Goal: Transaction & Acquisition: Purchase product/service

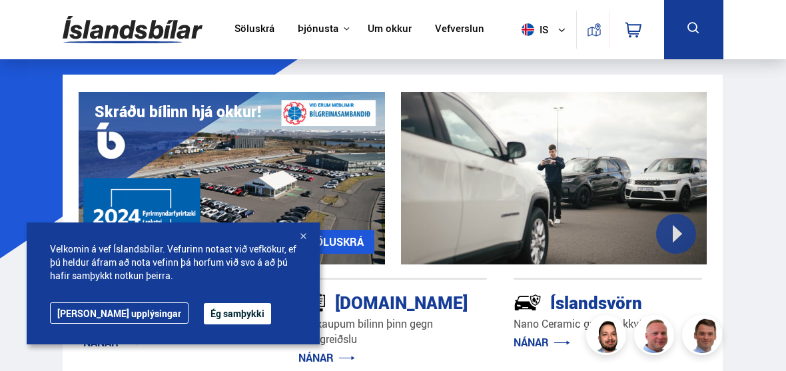
click at [204, 310] on button "Ég samþykki" at bounding box center [237, 313] width 67 height 21
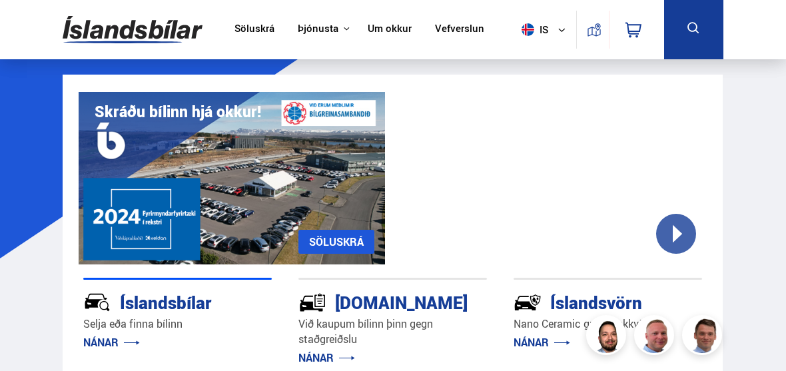
click at [159, 302] on div "Íslandsbílar" at bounding box center [153, 301] width 141 height 23
click at [101, 342] on link "NÁNAR" at bounding box center [111, 342] width 57 height 15
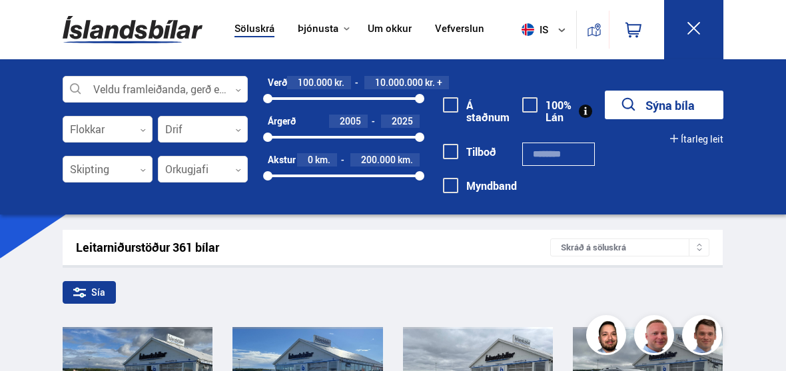
click at [422, 101] on div at bounding box center [419, 98] width 9 height 9
click at [432, 99] on div "Á staðnum Tilboð Myndband 100% Lán" at bounding box center [502, 143] width 165 height 135
click at [402, 81] on span "10.000.000" at bounding box center [399, 82] width 48 height 13
click at [422, 97] on div at bounding box center [419, 98] width 9 height 9
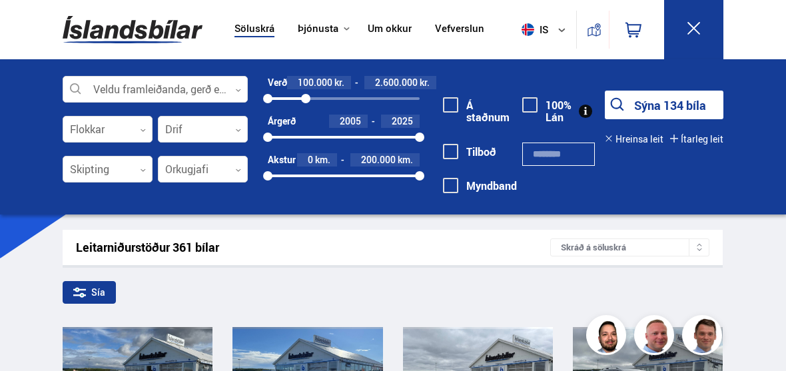
click at [387, 163] on span "200.000" at bounding box center [378, 159] width 35 height 13
click at [423, 175] on div at bounding box center [419, 175] width 9 height 9
click at [424, 178] on div at bounding box center [419, 175] width 9 height 9
click at [424, 173] on div "200000" at bounding box center [419, 175] width 9 height 9
click at [374, 141] on div "2005 2025" at bounding box center [344, 137] width 152 height 12
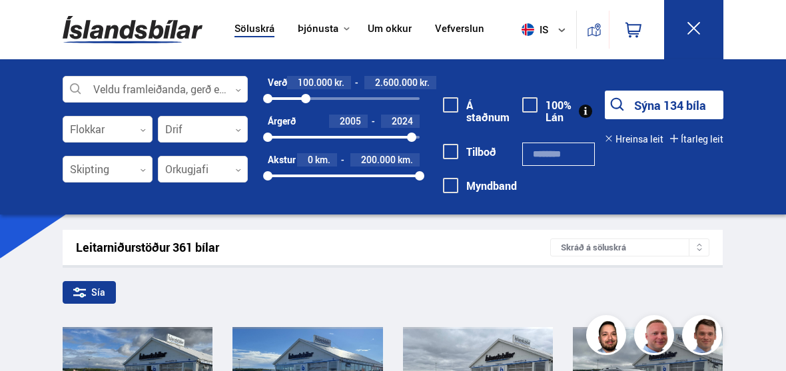
click at [417, 180] on div at bounding box center [419, 175] width 9 height 9
click at [394, 165] on span "200.000" at bounding box center [378, 159] width 35 height 13
click at [421, 179] on div at bounding box center [419, 175] width 9 height 9
click at [424, 173] on div at bounding box center [419, 175] width 9 height 9
click at [656, 104] on button "Sýna 91 bíla" at bounding box center [664, 105] width 119 height 29
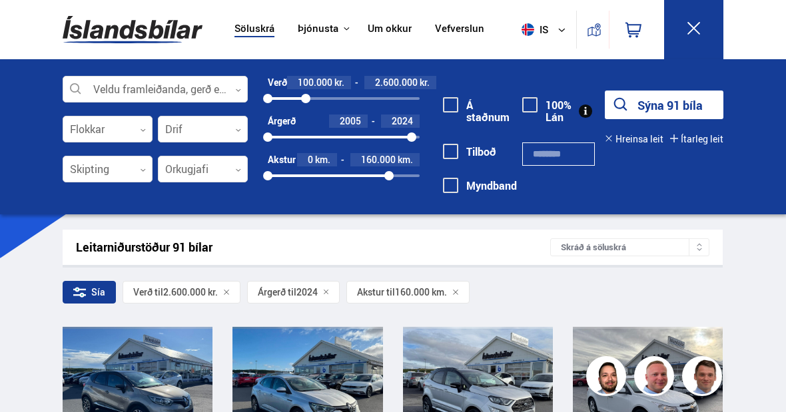
click at [103, 295] on div "Sía" at bounding box center [89, 292] width 53 height 23
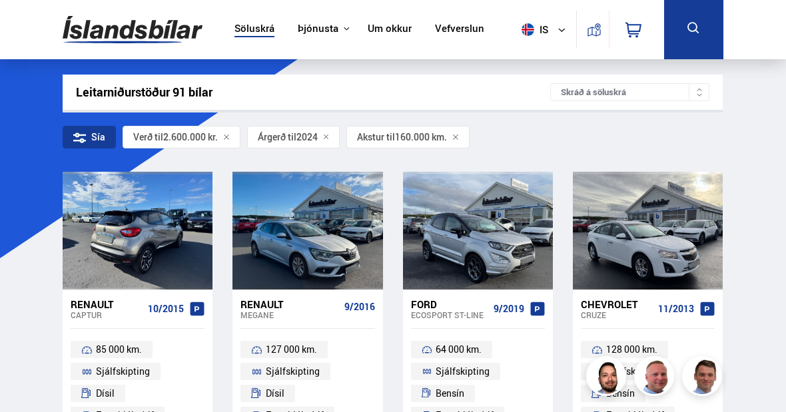
click at [144, 236] on div at bounding box center [138, 231] width 30 height 118
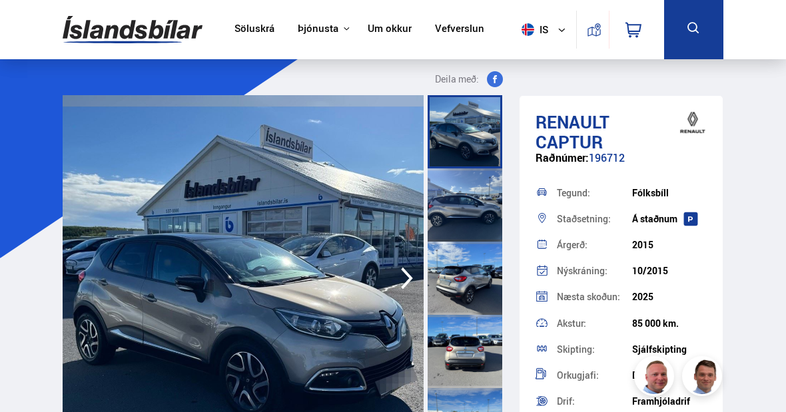
click at [408, 285] on icon "button" at bounding box center [407, 278] width 27 height 32
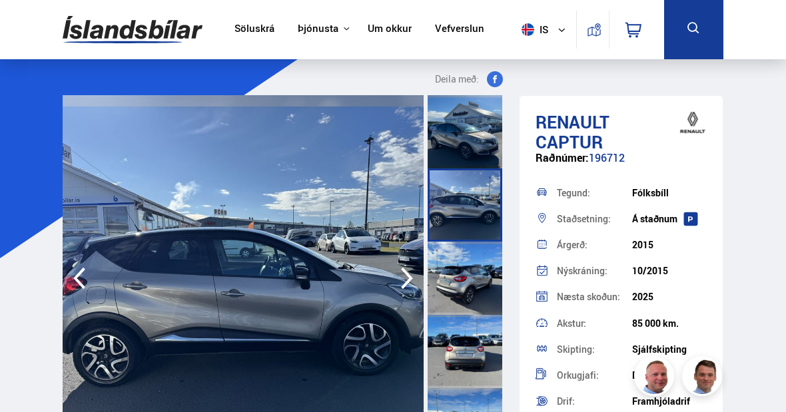
click at [408, 282] on icon "button" at bounding box center [407, 279] width 12 height 22
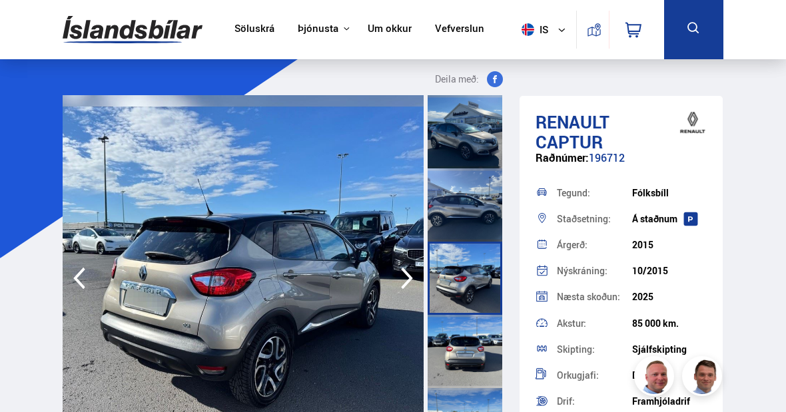
click at [408, 283] on icon "button" at bounding box center [407, 278] width 27 height 32
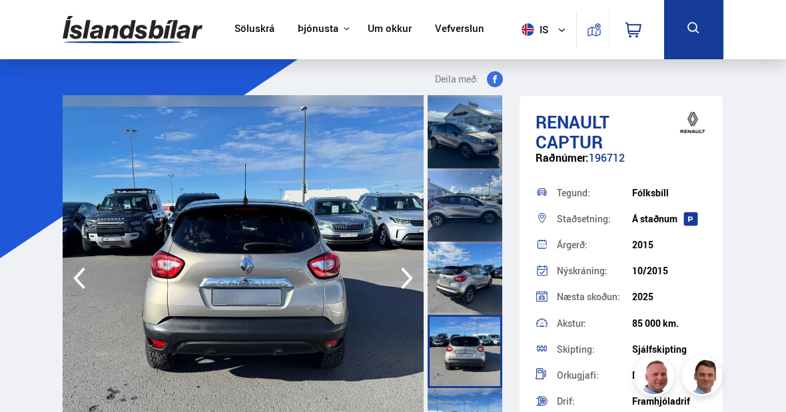
click at [410, 286] on icon "button" at bounding box center [407, 278] width 27 height 32
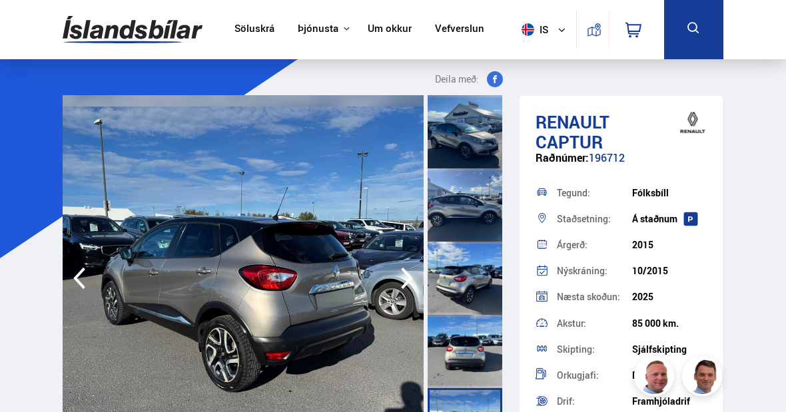
click at [408, 284] on icon "button" at bounding box center [407, 278] width 27 height 32
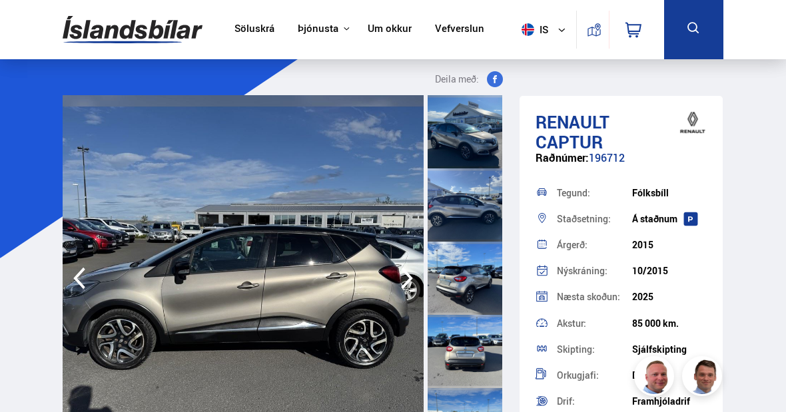
click at [410, 284] on icon "button" at bounding box center [407, 278] width 27 height 32
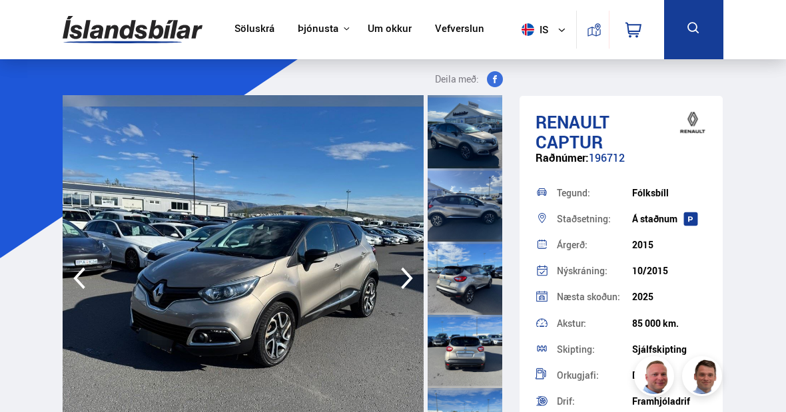
click at [407, 285] on icon "button" at bounding box center [407, 278] width 27 height 32
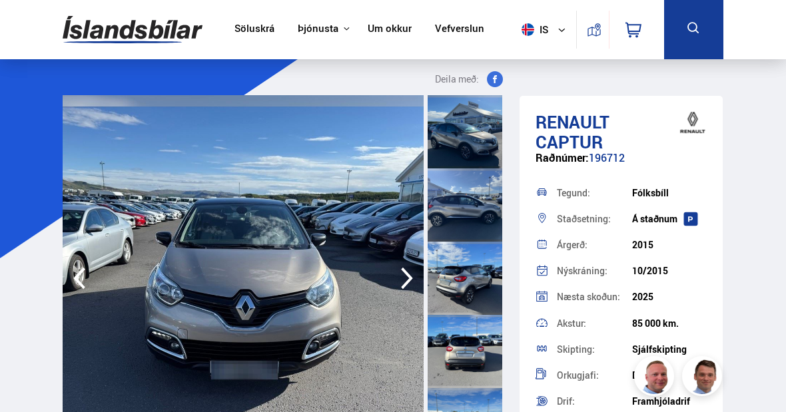
click at [406, 285] on icon "button" at bounding box center [407, 279] width 12 height 22
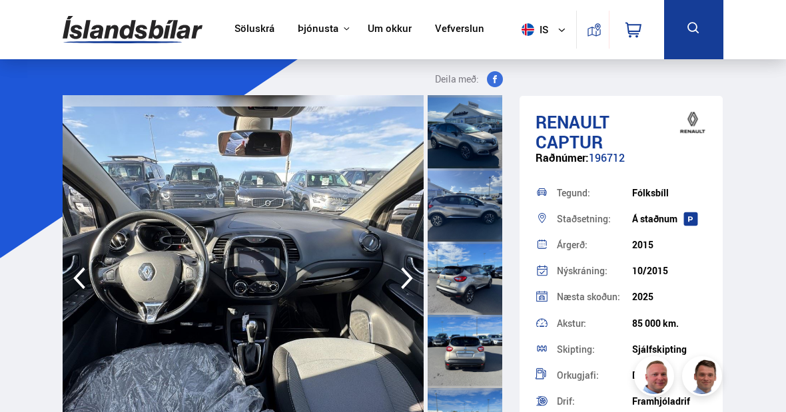
click at [406, 278] on icon "button" at bounding box center [407, 278] width 27 height 32
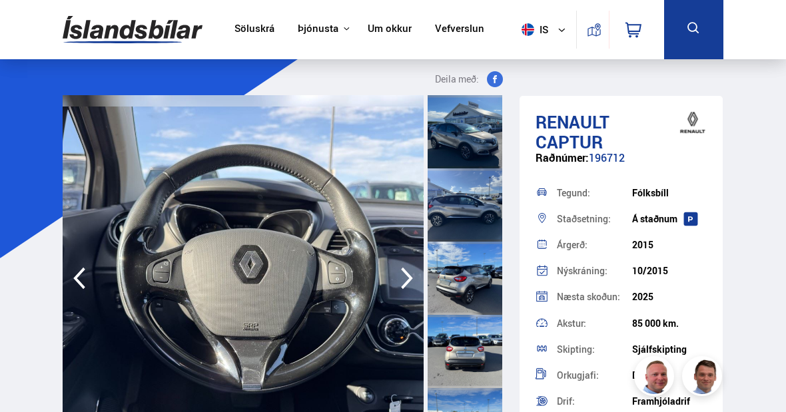
click at [402, 282] on icon "button" at bounding box center [407, 278] width 27 height 32
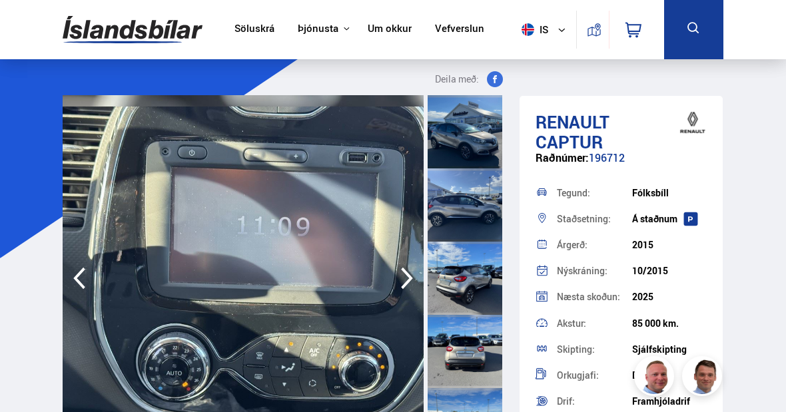
click at [407, 285] on icon "button" at bounding box center [407, 278] width 27 height 32
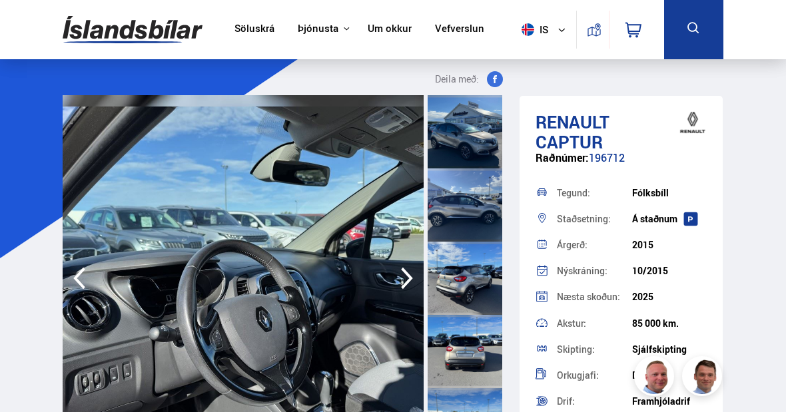
click at [408, 286] on icon "button" at bounding box center [407, 278] width 27 height 32
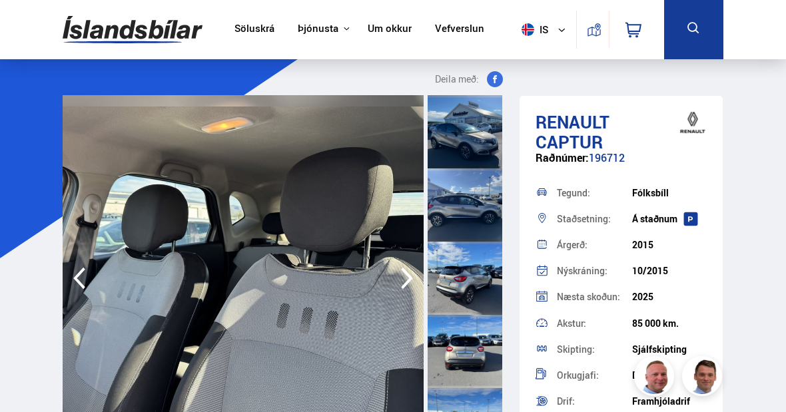
click at [408, 281] on icon "button" at bounding box center [407, 279] width 12 height 22
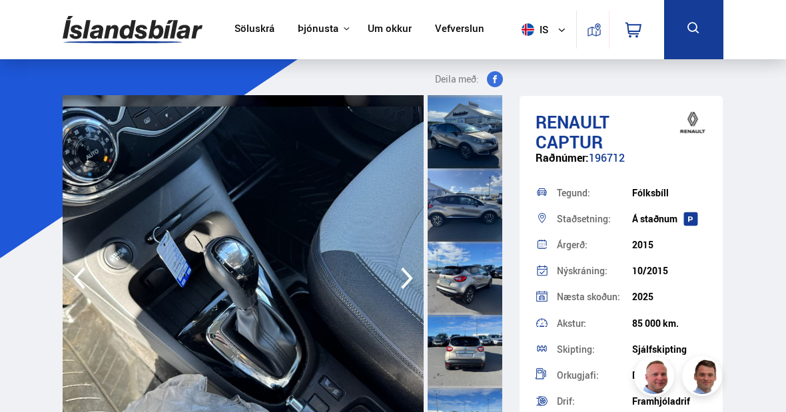
click at [414, 279] on icon "button" at bounding box center [407, 278] width 27 height 32
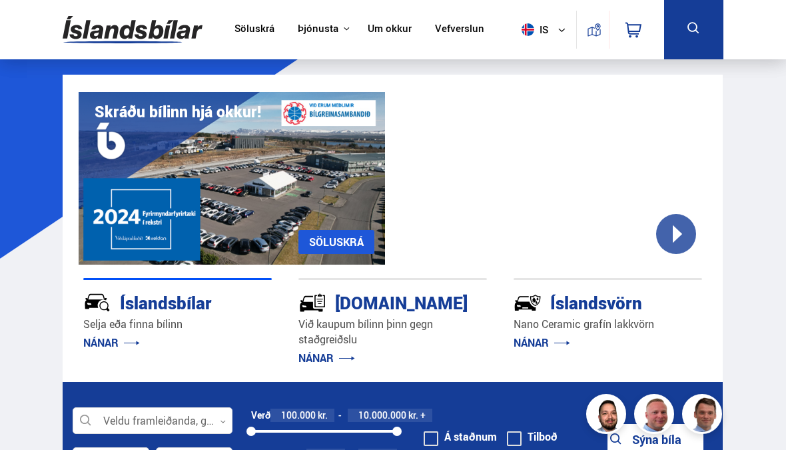
click at [107, 346] on link "NÁNAR" at bounding box center [111, 342] width 57 height 15
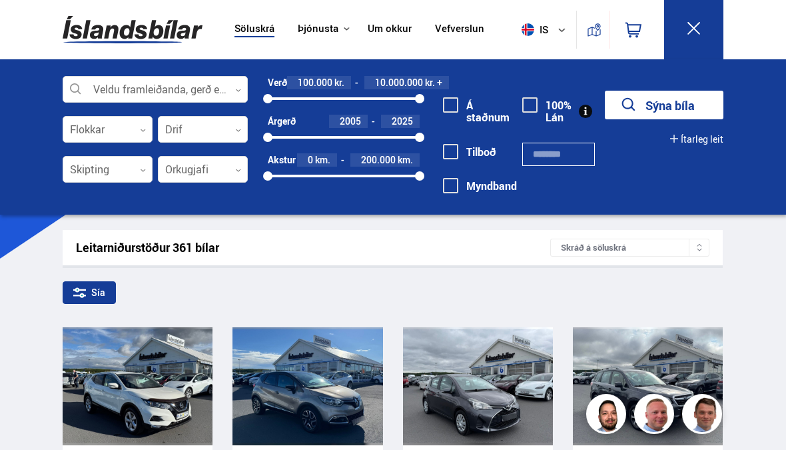
click at [416, 104] on div "100000 10000000" at bounding box center [344, 99] width 152 height 12
click at [404, 83] on span "9.800.000" at bounding box center [396, 82] width 43 height 13
click at [402, 87] on input "*******" at bounding box center [397, 82] width 53 height 11
click at [402, 82] on input "*******" at bounding box center [397, 82] width 53 height 11
click at [413, 87] on input "*******" at bounding box center [397, 82] width 53 height 11
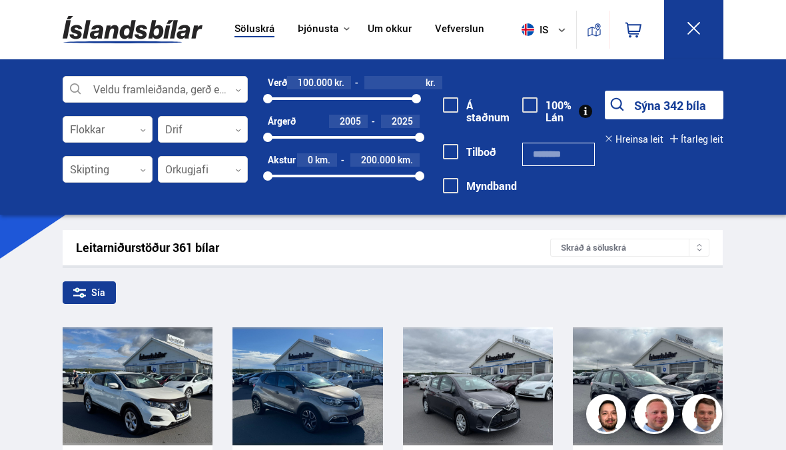
click at [241, 91] on div at bounding box center [155, 90] width 185 height 27
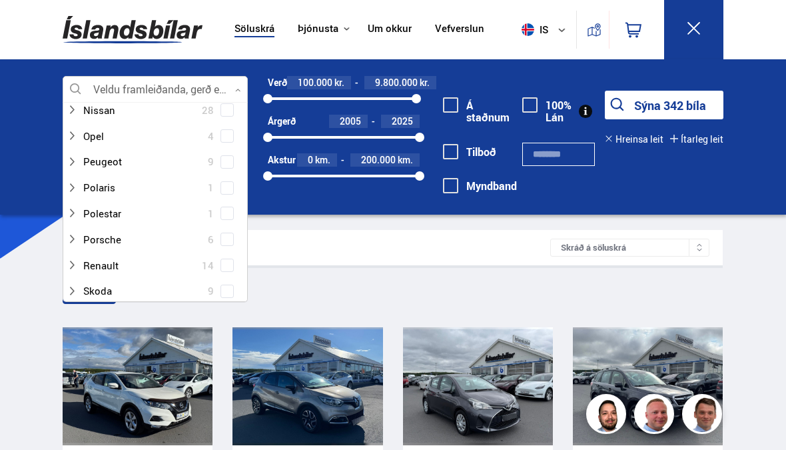
scroll to position [725, 0]
click at [101, 257] on div at bounding box center [142, 266] width 151 height 19
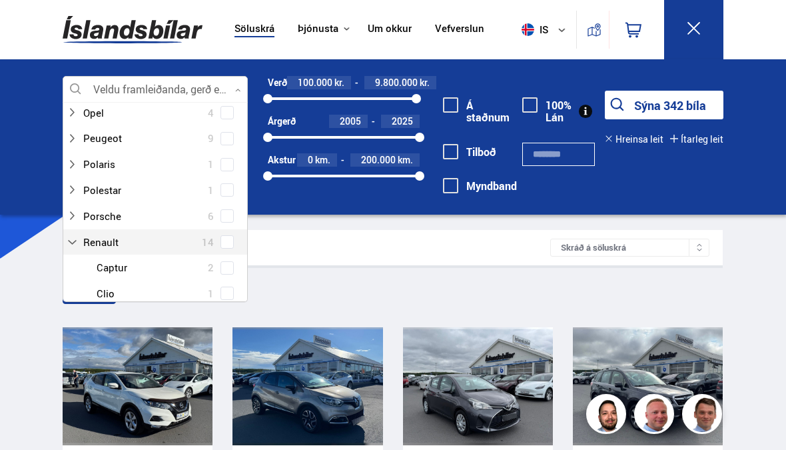
scroll to position [749, 0]
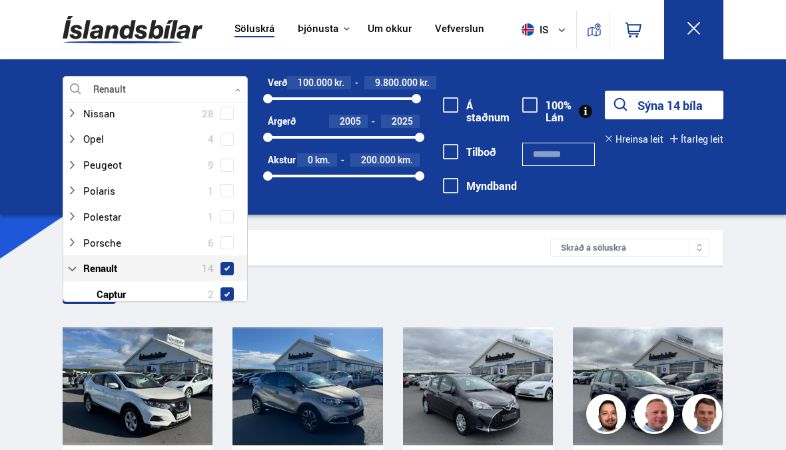
click at [402, 82] on span "9.800.000" at bounding box center [396, 82] width 43 height 13
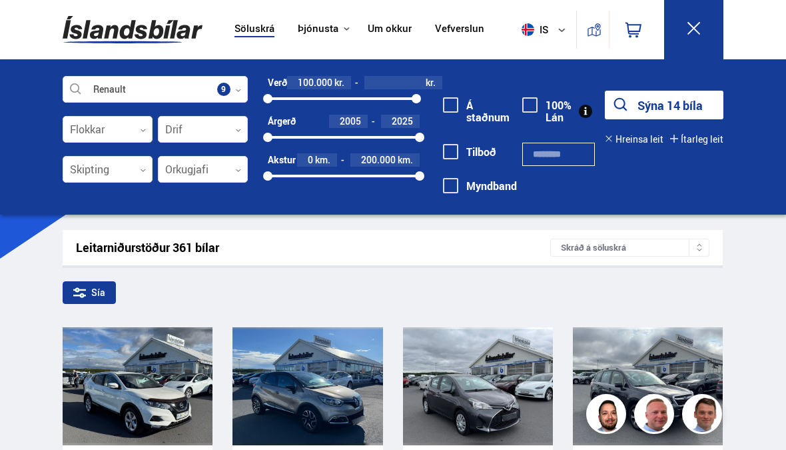
click at [663, 109] on button "Sýna 14 bíla" at bounding box center [664, 105] width 119 height 29
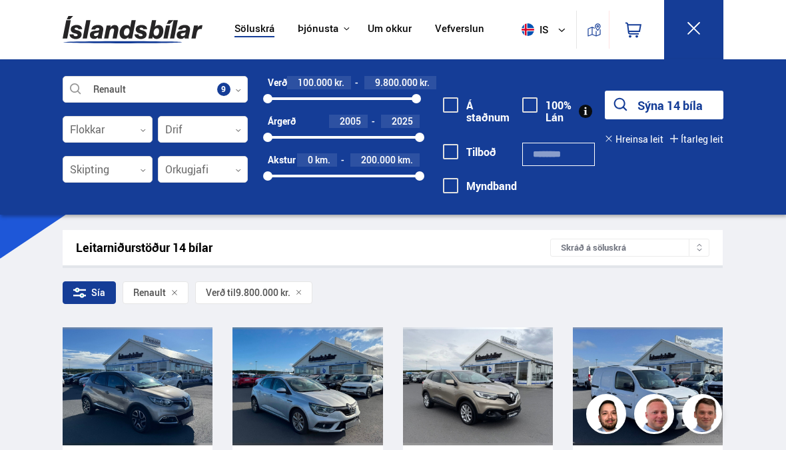
click at [89, 290] on div "Sía" at bounding box center [89, 292] width 53 height 23
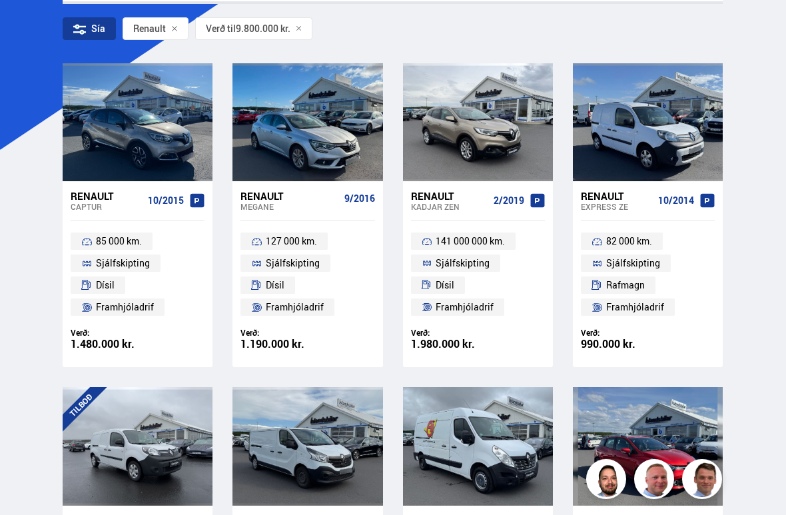
scroll to position [113, 0]
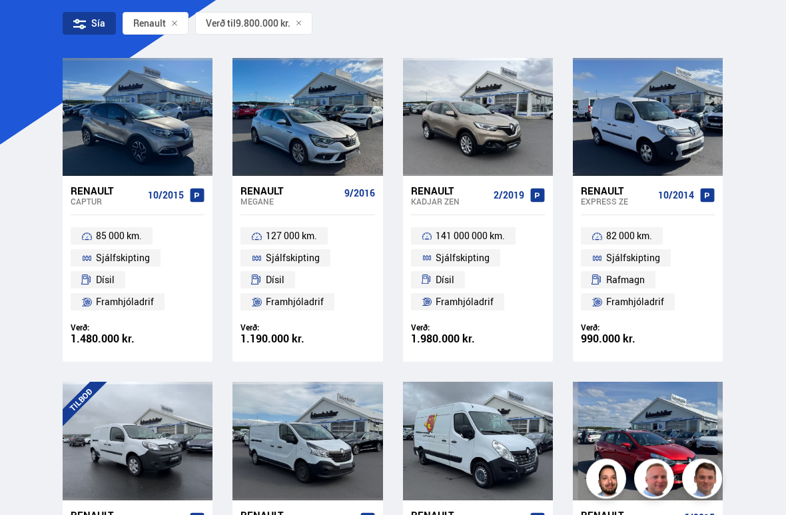
click at [502, 127] on div at bounding box center [508, 118] width 30 height 118
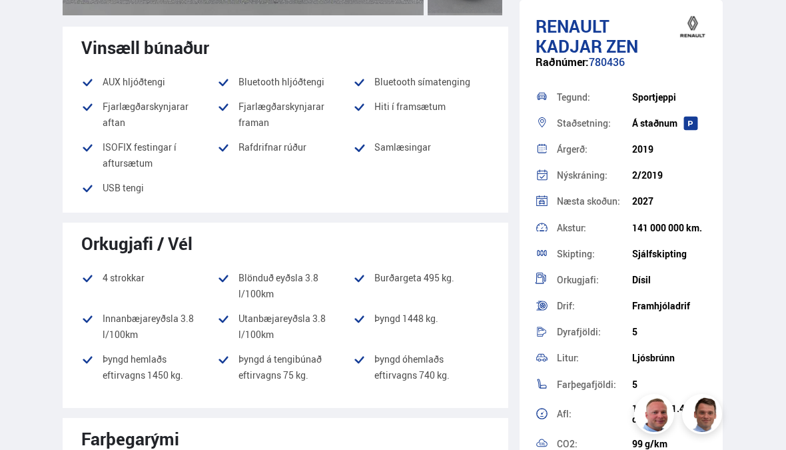
click at [479, 258] on div "Orkugjafi / Vél 4 strokkar Blönduð eyðsla 3.8 l/100km Burðargeta 495 kg. Innanb…" at bounding box center [286, 314] width 446 height 185
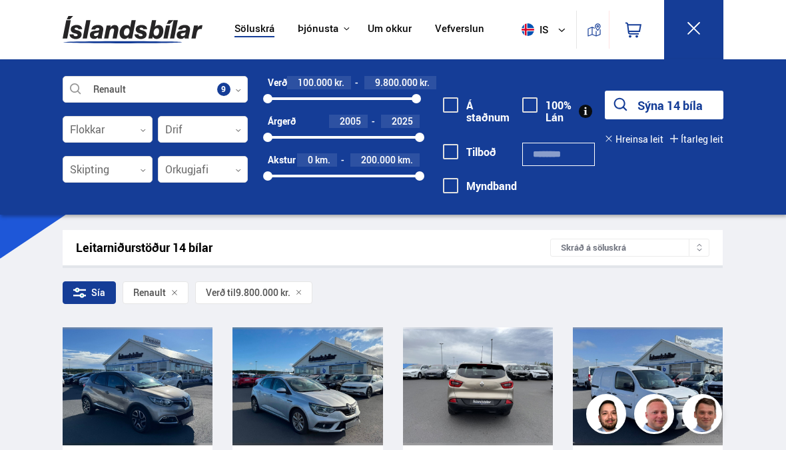
click at [498, 386] on div at bounding box center [508, 386] width 30 height 118
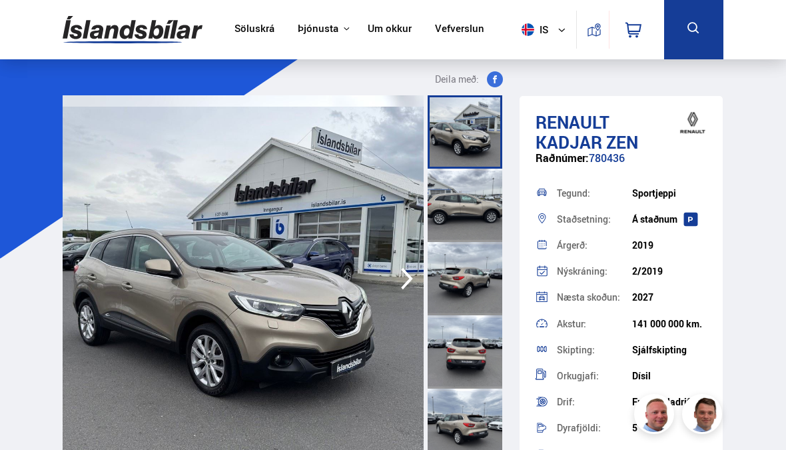
click at [411, 282] on icon "button" at bounding box center [407, 278] width 27 height 32
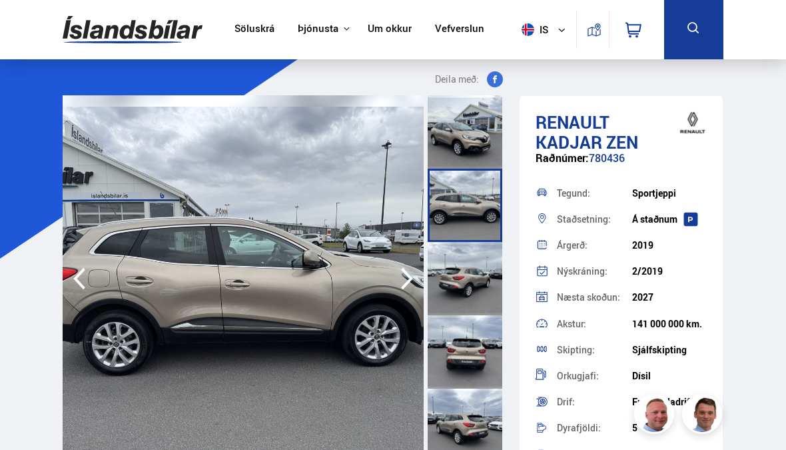
click at [409, 290] on icon "button" at bounding box center [407, 278] width 27 height 32
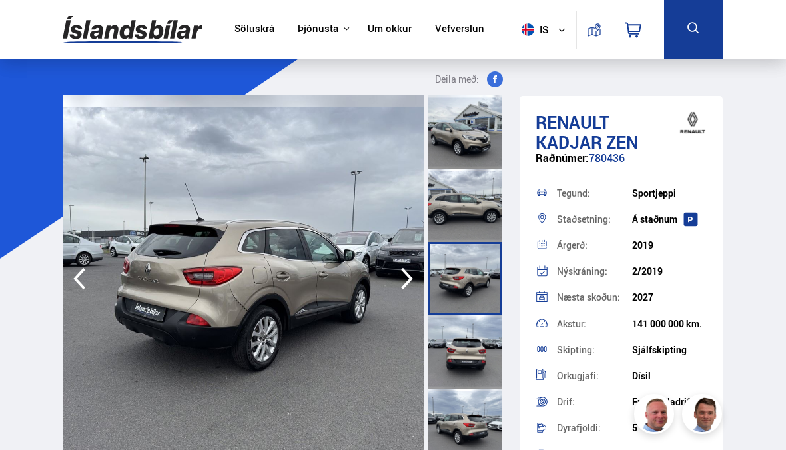
click at [408, 282] on icon "button" at bounding box center [407, 279] width 12 height 22
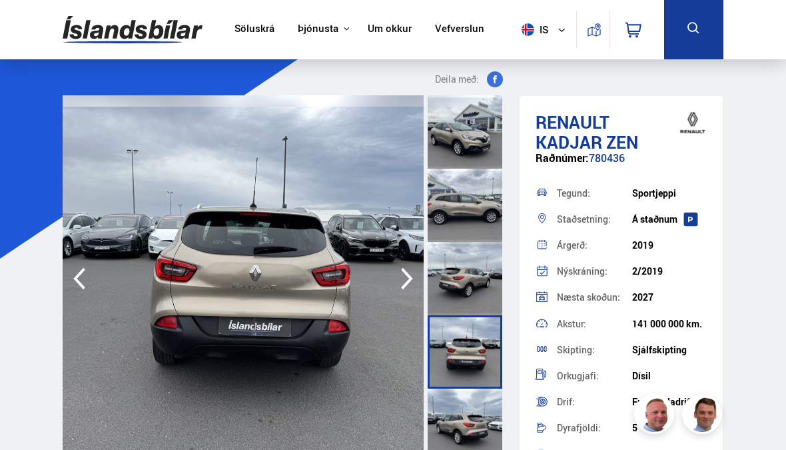
click at [410, 281] on icon "button" at bounding box center [407, 279] width 12 height 22
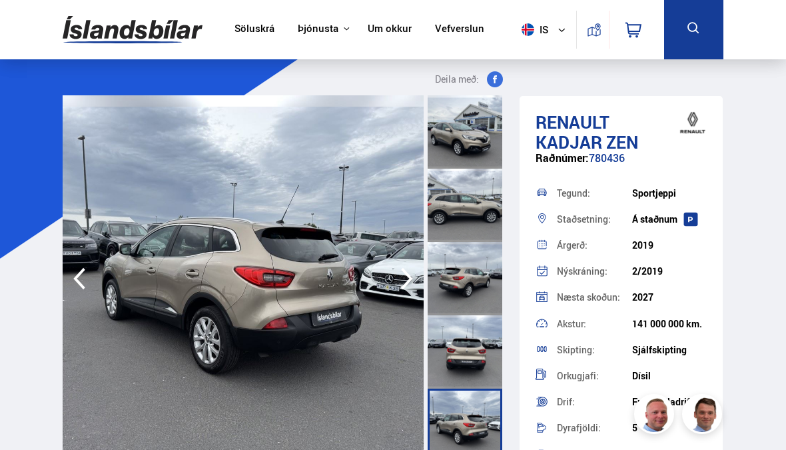
click at [412, 275] on icon "button" at bounding box center [407, 278] width 27 height 32
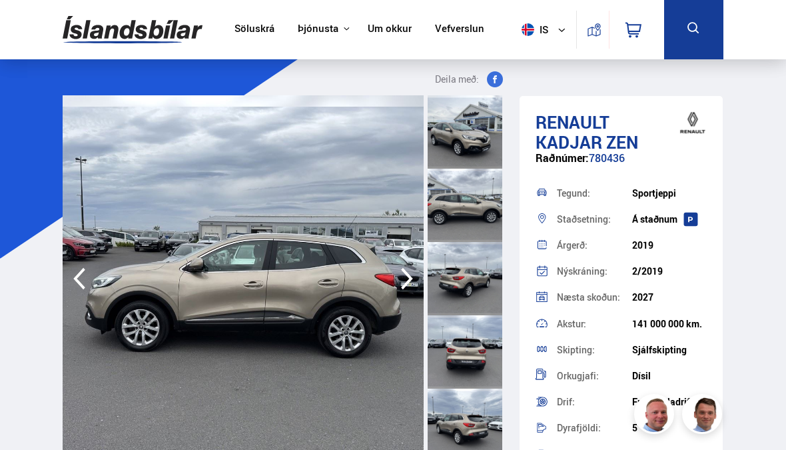
click at [411, 284] on icon "button" at bounding box center [407, 278] width 27 height 32
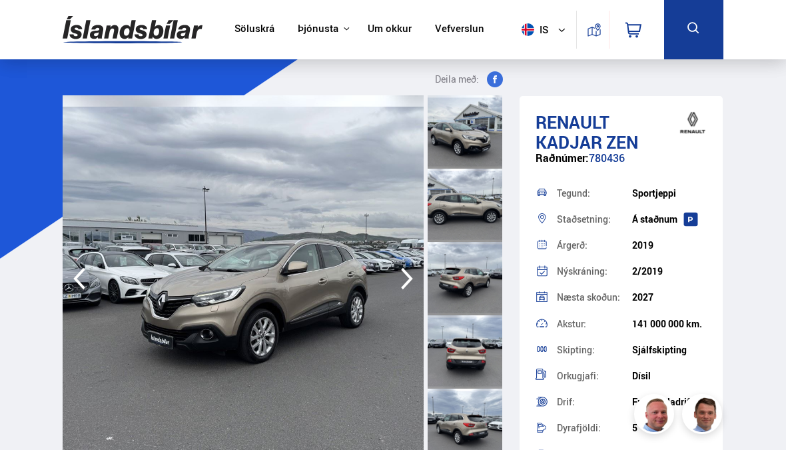
click at [409, 281] on icon "button" at bounding box center [407, 279] width 12 height 22
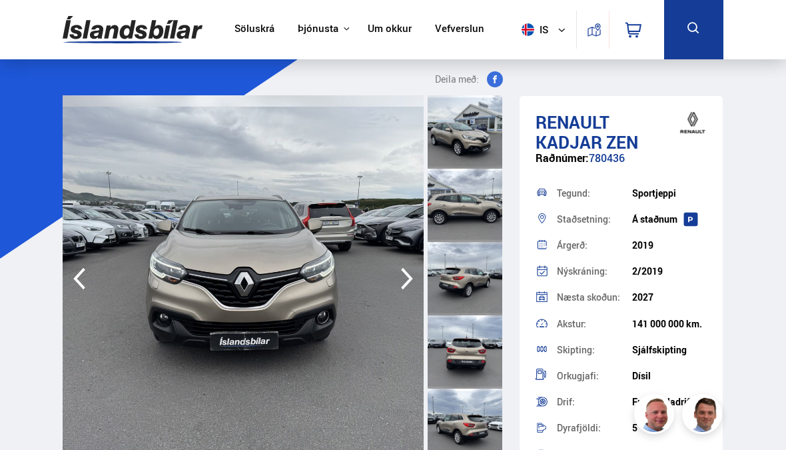
click at [411, 280] on icon "button" at bounding box center [407, 278] width 27 height 32
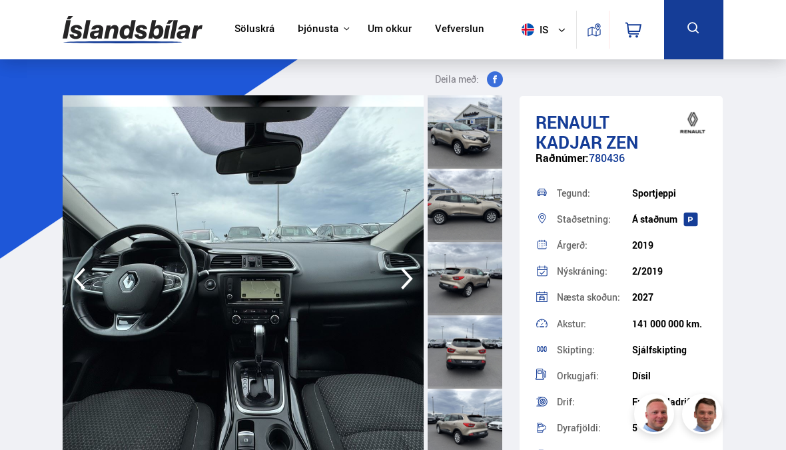
click at [410, 282] on icon "button" at bounding box center [407, 278] width 27 height 32
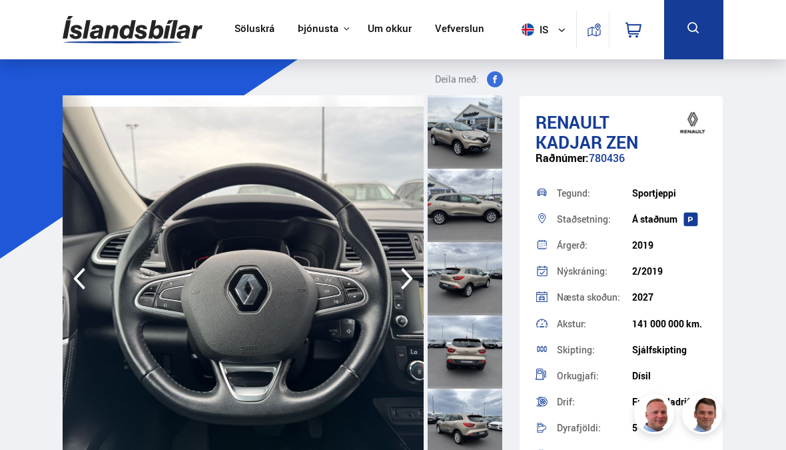
click at [410, 270] on icon "button" at bounding box center [407, 278] width 27 height 32
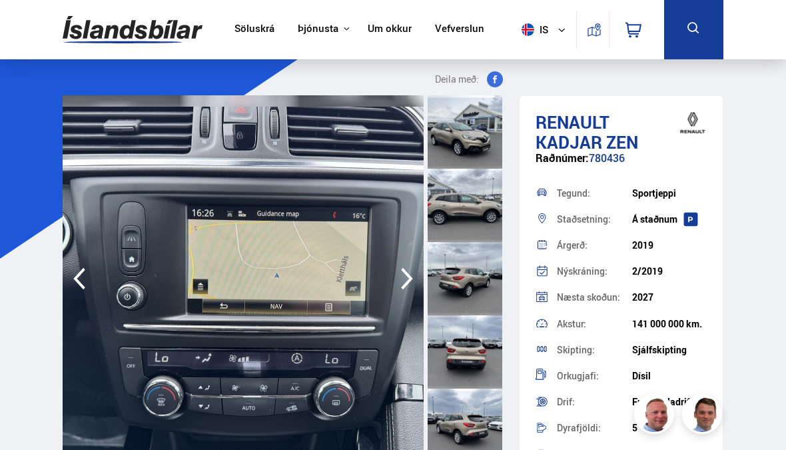
click at [415, 282] on icon "button" at bounding box center [407, 278] width 27 height 32
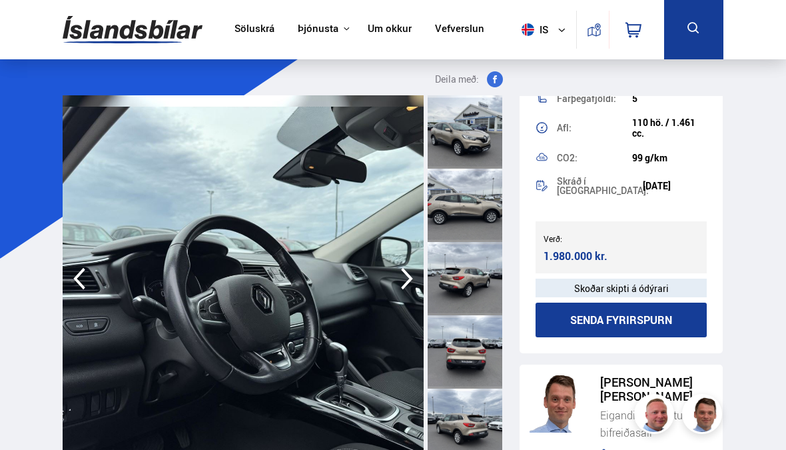
scroll to position [382, 0]
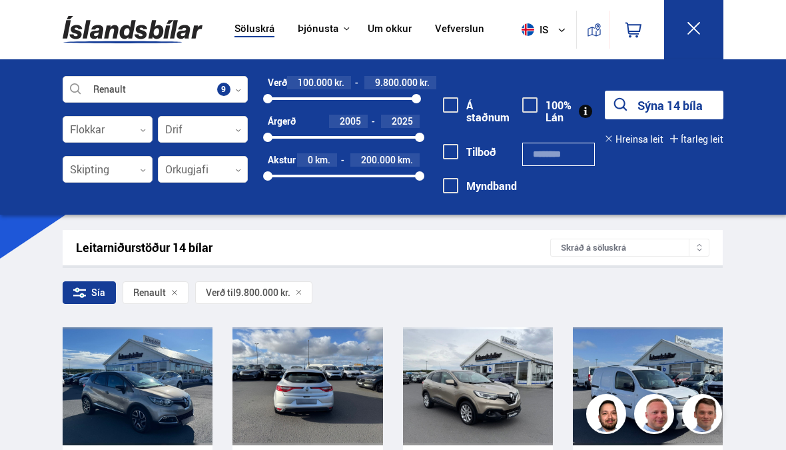
click at [332, 386] on div at bounding box center [338, 386] width 30 height 118
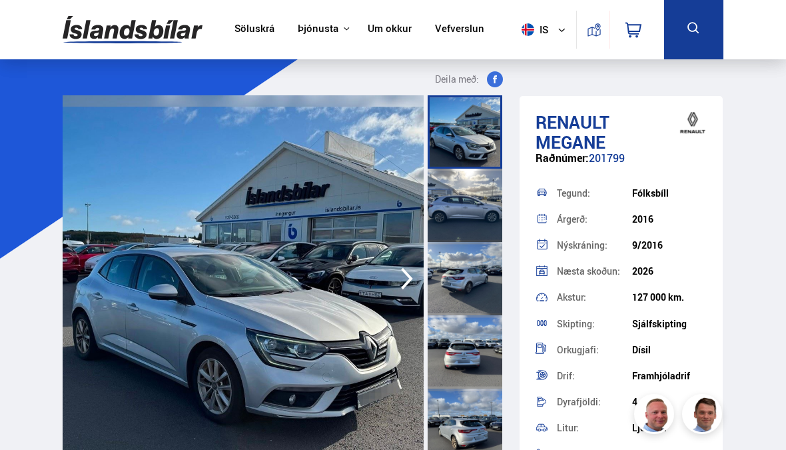
click at [409, 283] on icon "button" at bounding box center [407, 278] width 27 height 32
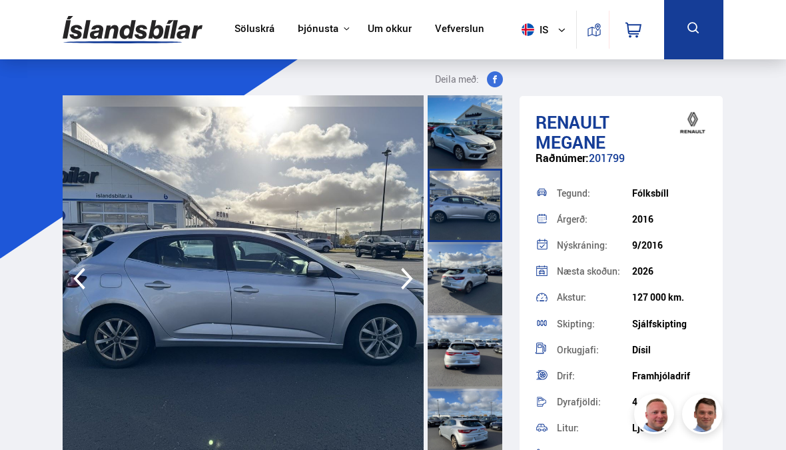
click at [408, 277] on icon "button" at bounding box center [407, 278] width 27 height 32
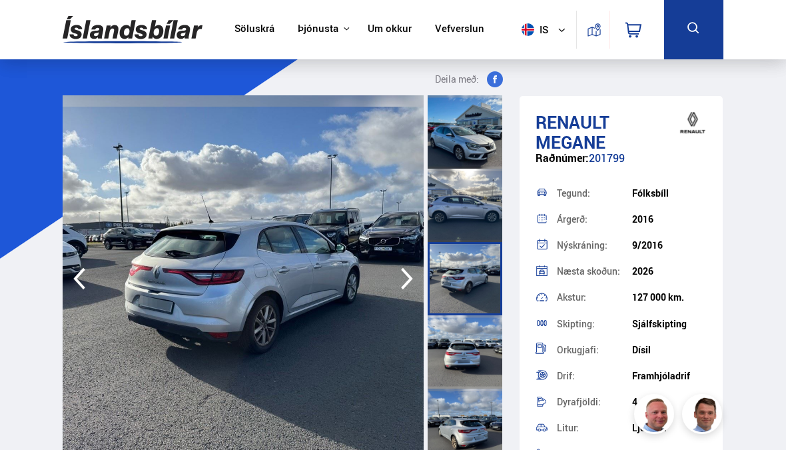
click at [413, 280] on icon "button" at bounding box center [407, 278] width 27 height 32
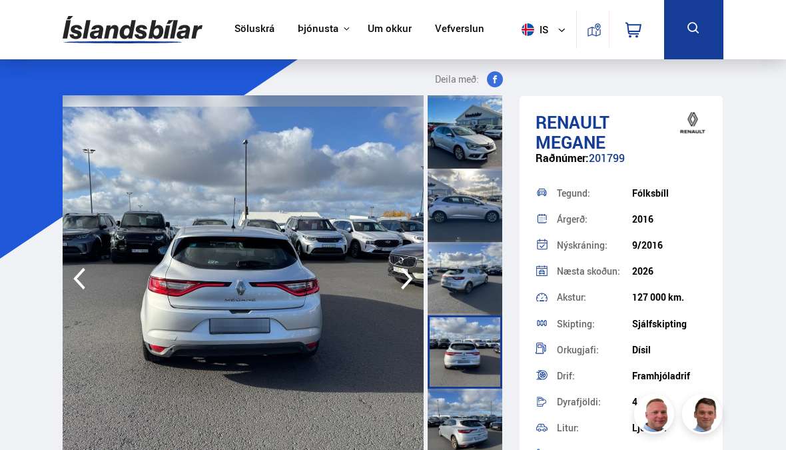
click at [412, 282] on icon "button" at bounding box center [407, 278] width 27 height 32
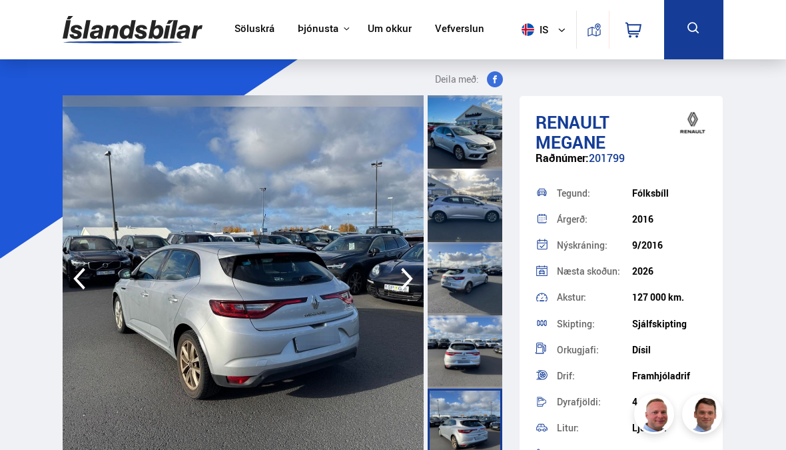
click at [411, 276] on icon "button" at bounding box center [407, 278] width 27 height 32
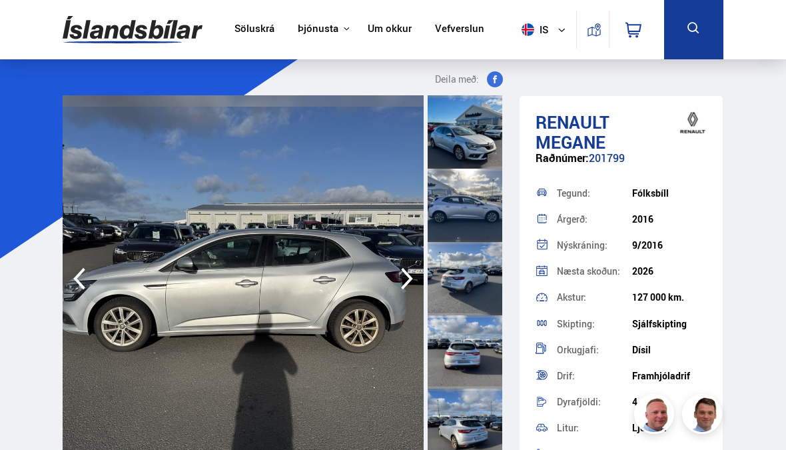
click at [411, 282] on icon "button" at bounding box center [407, 278] width 27 height 32
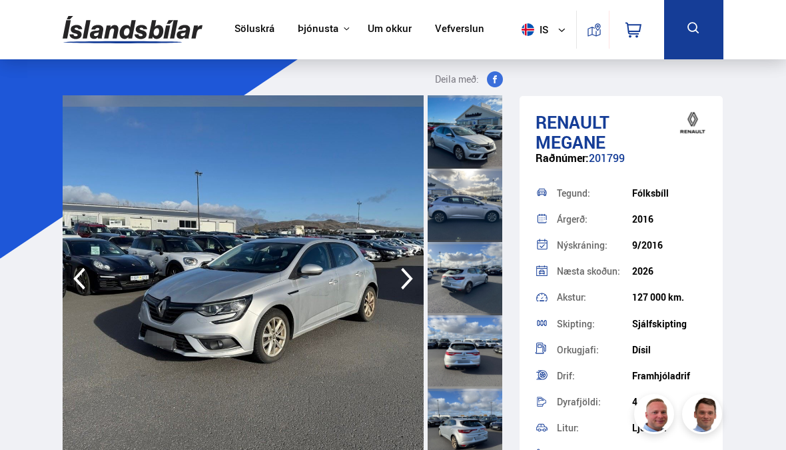
click at [410, 272] on icon "button" at bounding box center [407, 278] width 27 height 32
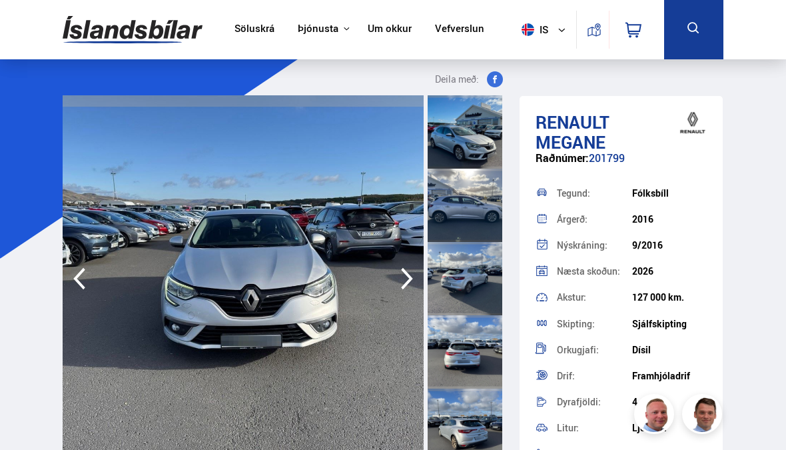
click at [403, 281] on icon "button" at bounding box center [407, 278] width 27 height 32
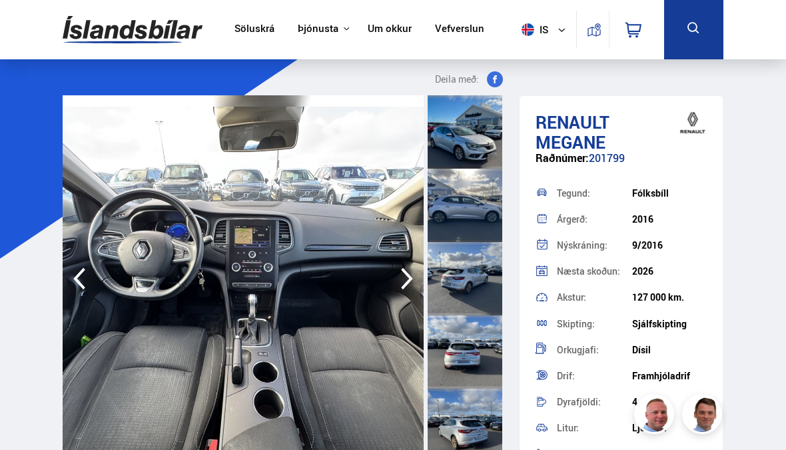
click at [409, 282] on icon "button" at bounding box center [407, 278] width 27 height 32
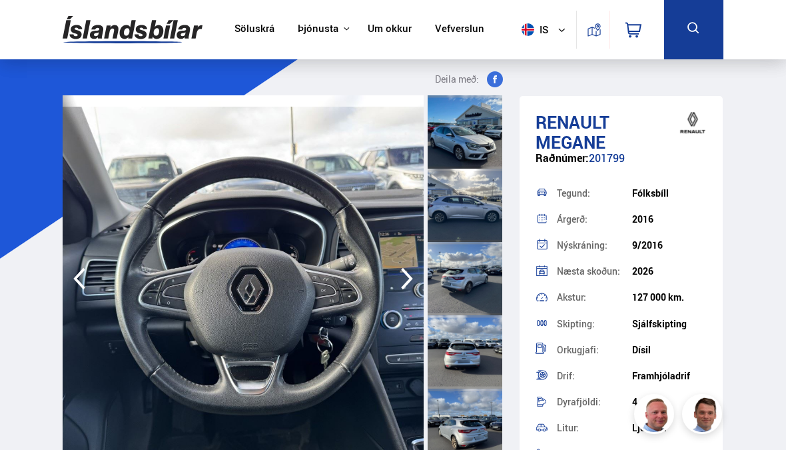
click at [404, 279] on icon "button" at bounding box center [407, 278] width 27 height 32
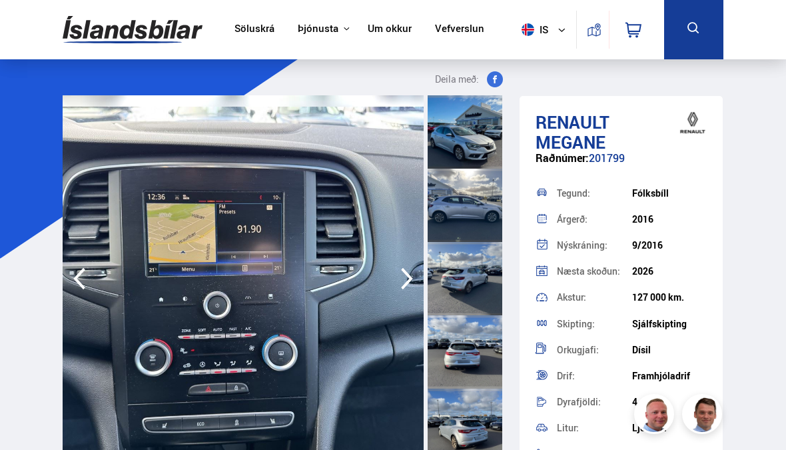
click at [404, 274] on icon "button" at bounding box center [407, 278] width 27 height 32
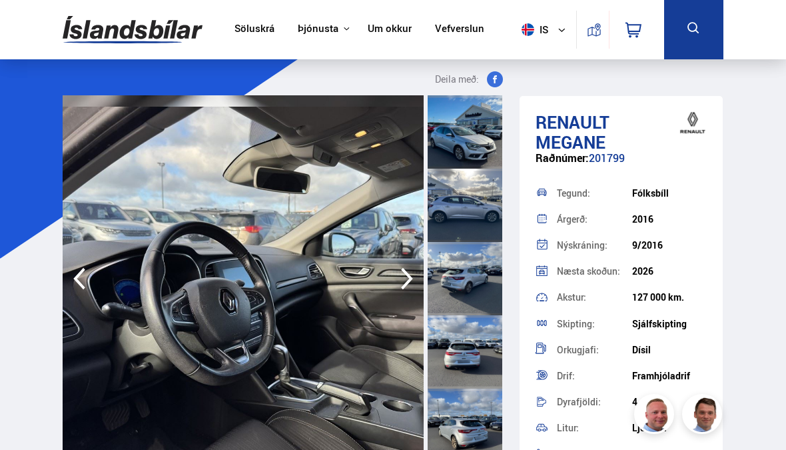
click at [403, 278] on icon "button" at bounding box center [407, 278] width 27 height 32
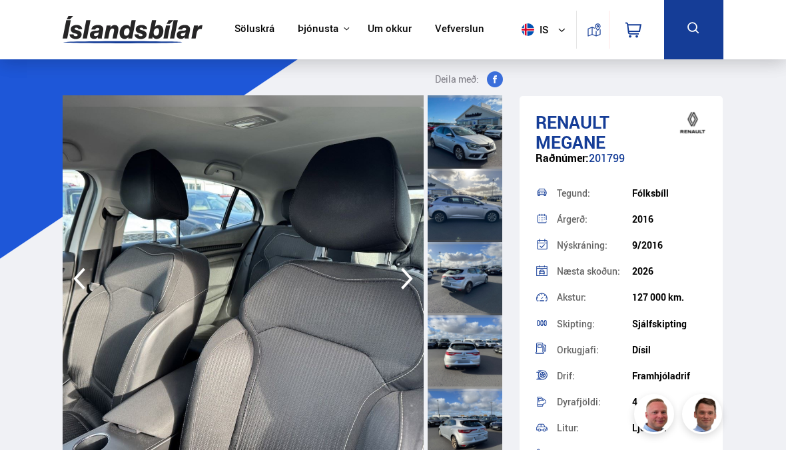
click at [81, 283] on icon "button" at bounding box center [79, 278] width 27 height 32
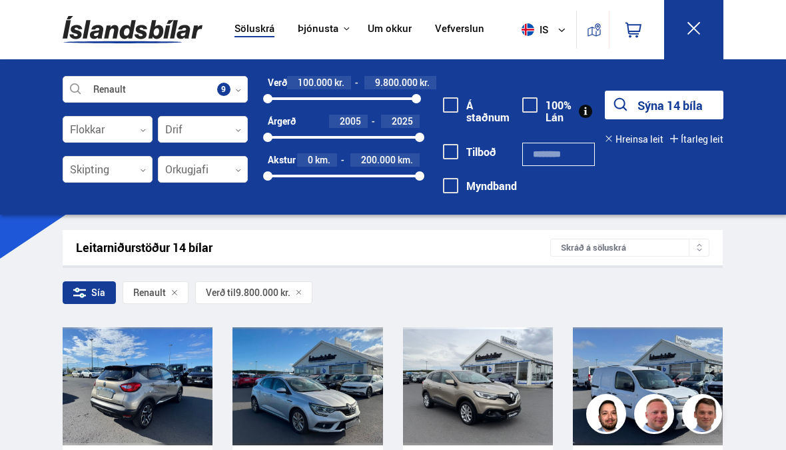
click at [131, 381] on div at bounding box center [138, 386] width 30 height 118
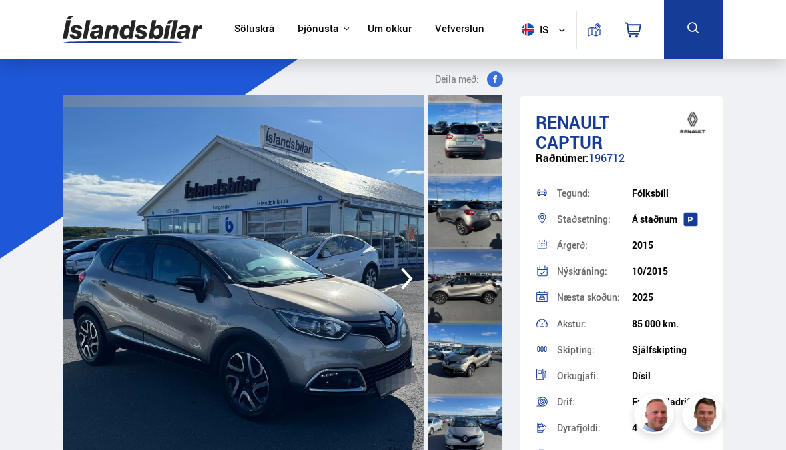
click at [411, 282] on icon "button" at bounding box center [407, 278] width 27 height 32
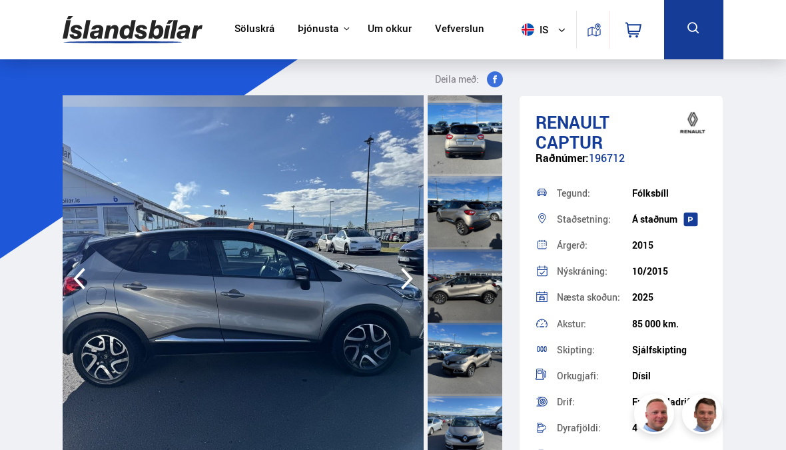
click at [412, 273] on icon "button" at bounding box center [407, 278] width 27 height 32
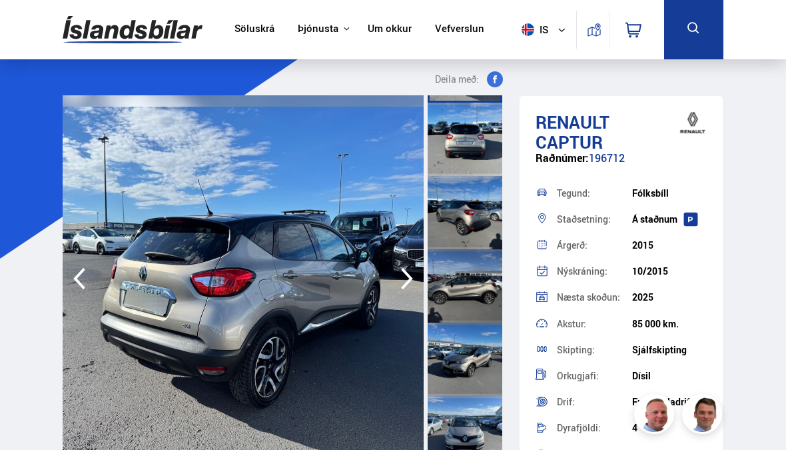
click at [410, 282] on icon "button" at bounding box center [407, 278] width 27 height 32
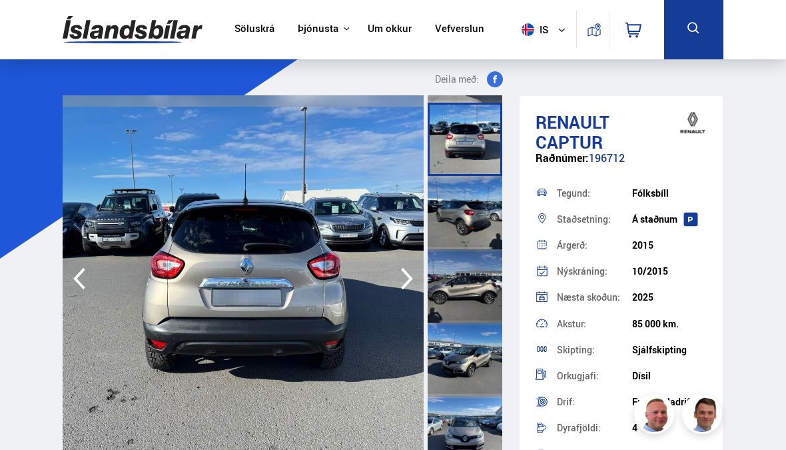
click at [409, 281] on icon "button" at bounding box center [407, 279] width 12 height 22
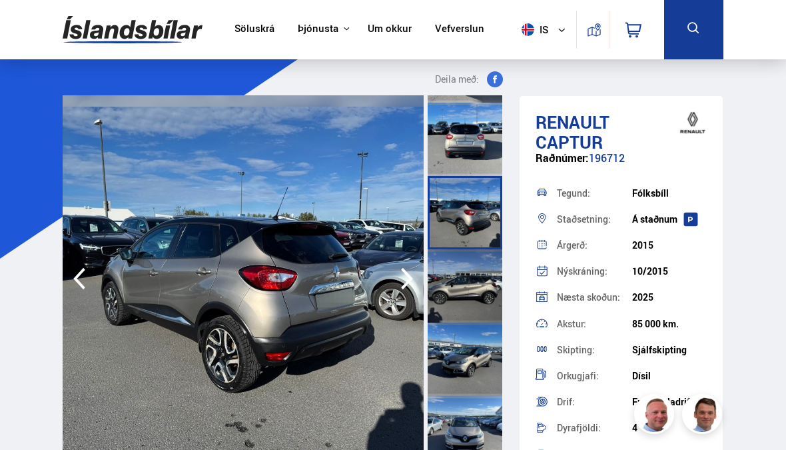
click at [408, 286] on icon "button" at bounding box center [407, 278] width 27 height 32
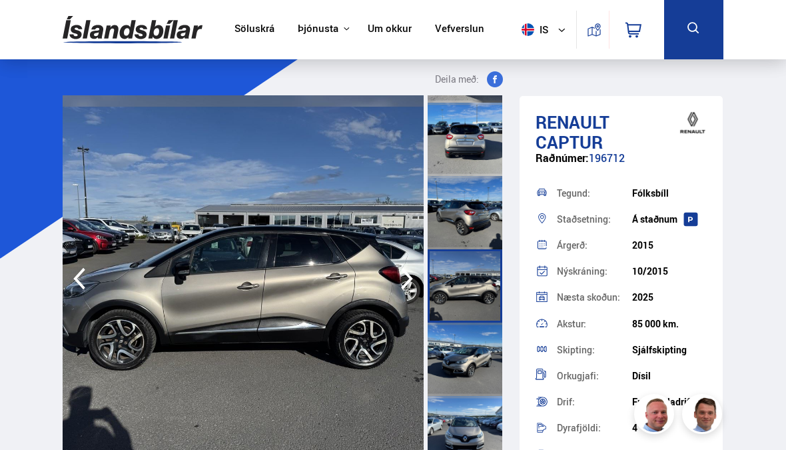
click at [412, 287] on icon "button" at bounding box center [407, 278] width 27 height 32
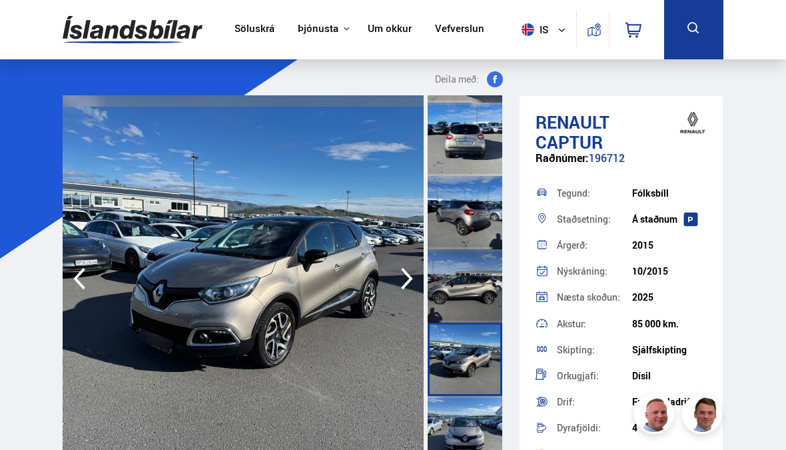
click at [410, 282] on icon "button" at bounding box center [407, 278] width 27 height 32
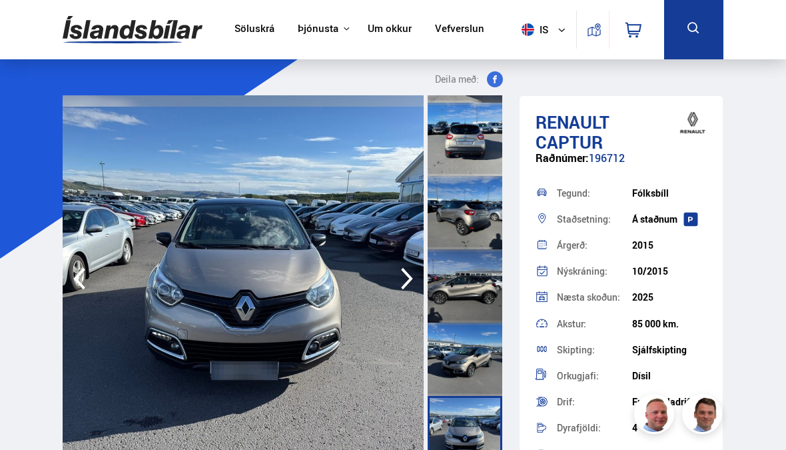
click at [408, 278] on icon "button" at bounding box center [407, 278] width 27 height 32
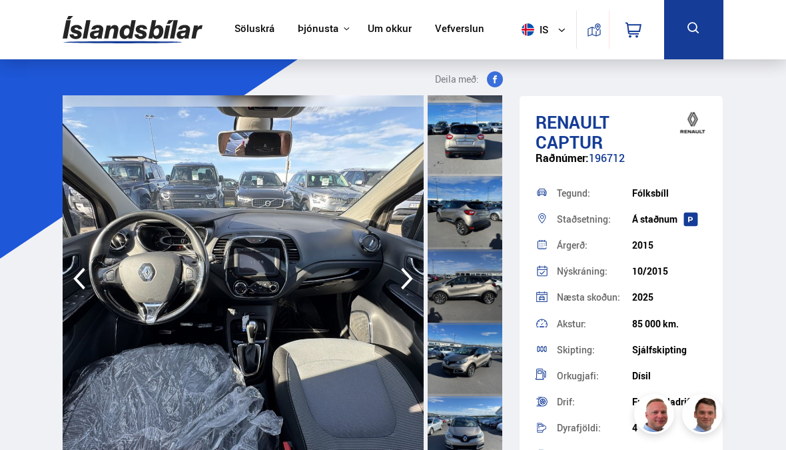
click at [409, 285] on icon "button" at bounding box center [407, 278] width 27 height 32
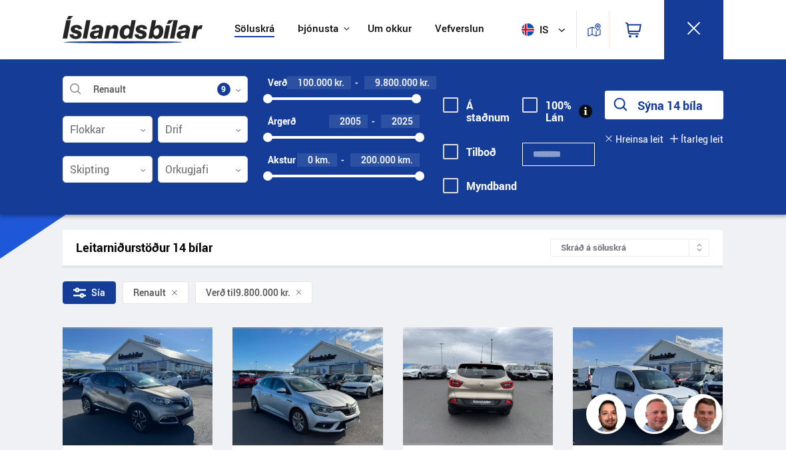
click at [490, 377] on div at bounding box center [478, 386] width 30 height 118
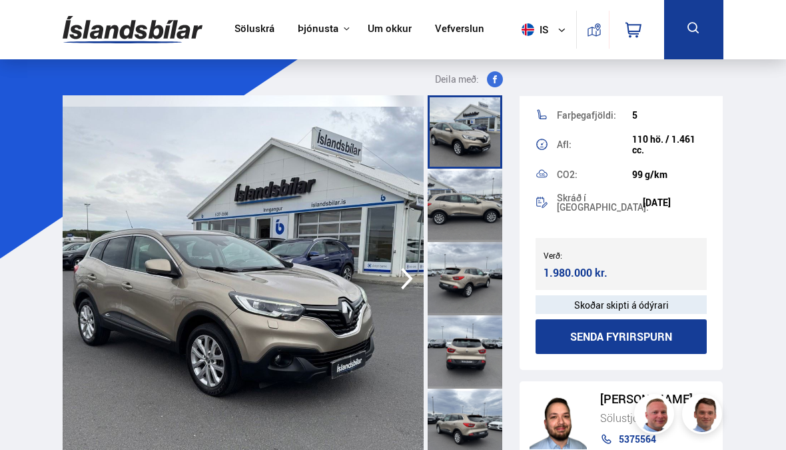
scroll to position [364, 0]
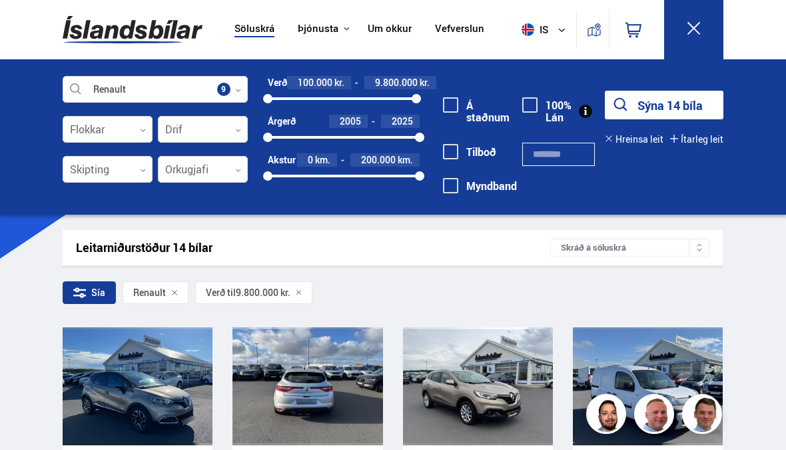
click at [332, 387] on div at bounding box center [338, 386] width 30 height 118
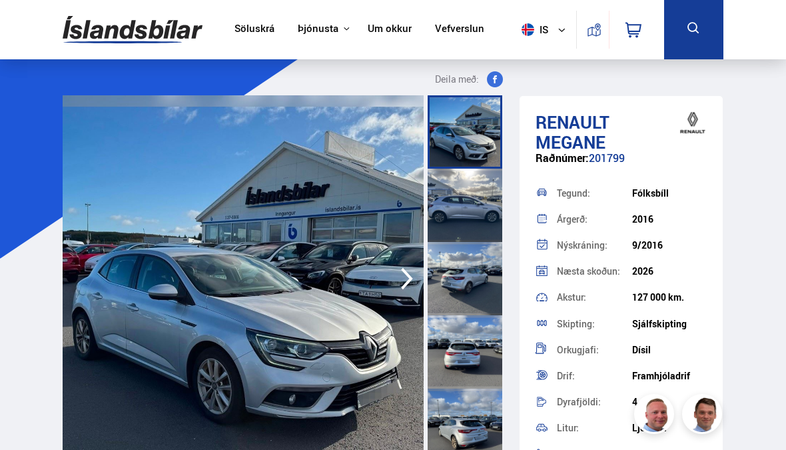
click at [410, 287] on icon "button" at bounding box center [407, 278] width 27 height 32
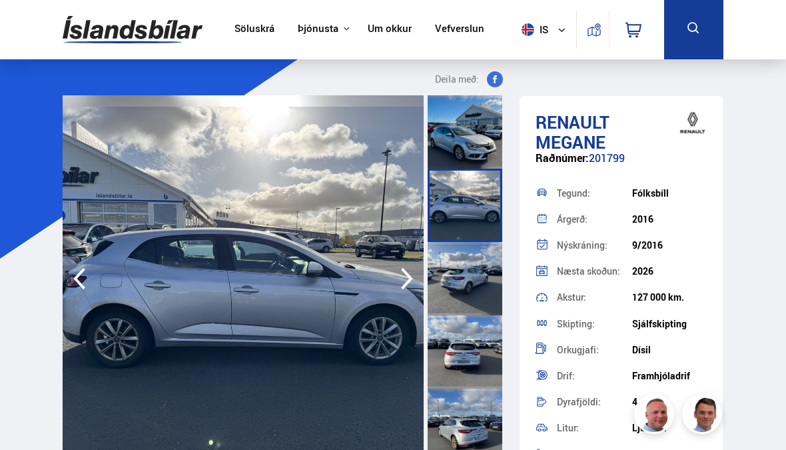
click at [408, 284] on icon "button" at bounding box center [407, 278] width 27 height 32
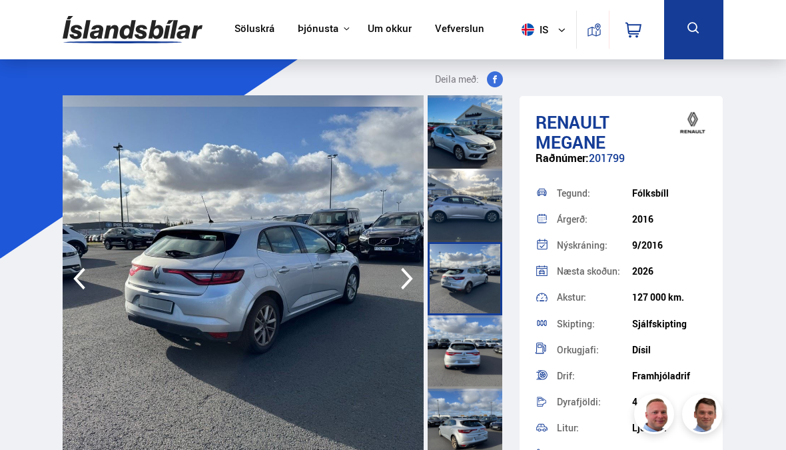
click at [409, 282] on icon "button" at bounding box center [407, 278] width 27 height 32
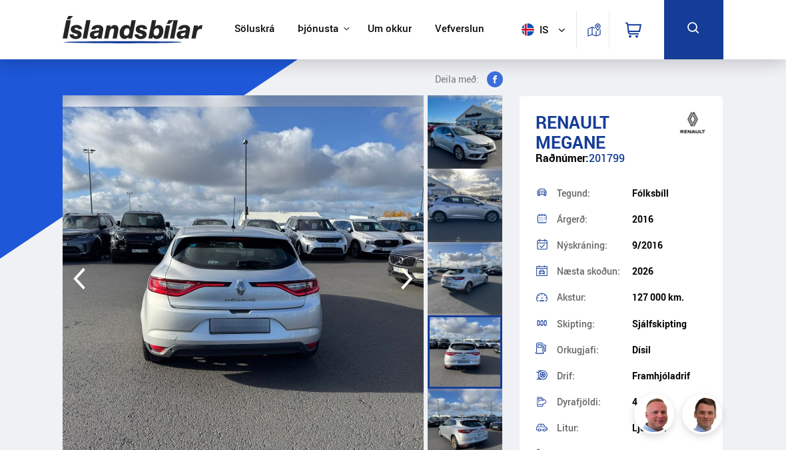
click at [406, 284] on icon "button" at bounding box center [407, 279] width 12 height 22
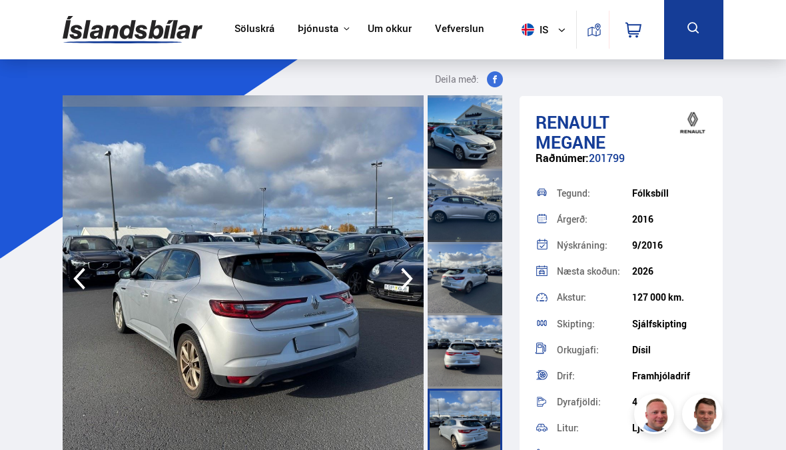
click at [404, 282] on icon "button" at bounding box center [407, 278] width 27 height 32
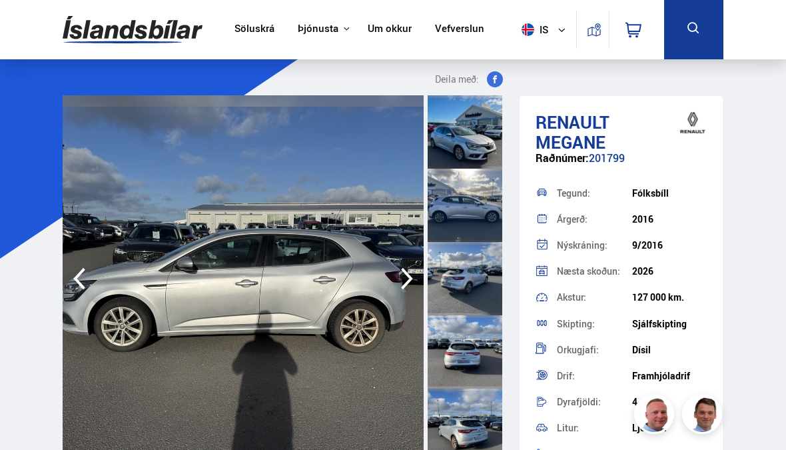
click at [409, 277] on icon "button" at bounding box center [407, 279] width 12 height 22
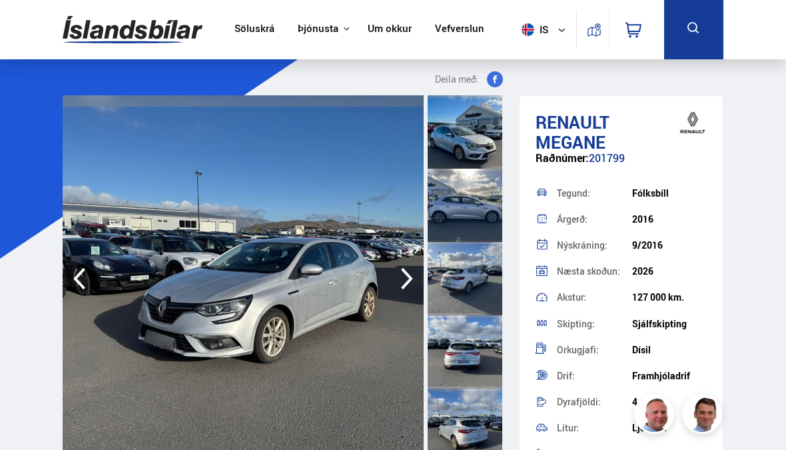
click at [414, 273] on icon "button" at bounding box center [407, 278] width 27 height 32
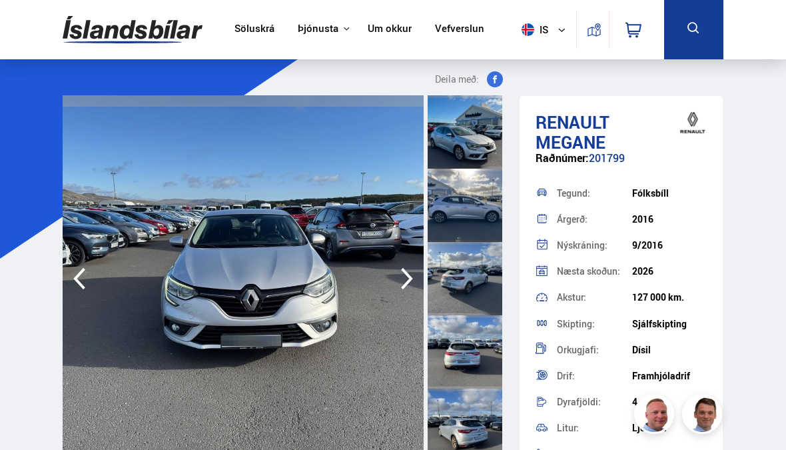
click at [404, 283] on icon "button" at bounding box center [407, 278] width 27 height 32
